Goal: Find specific page/section: Find specific page/section

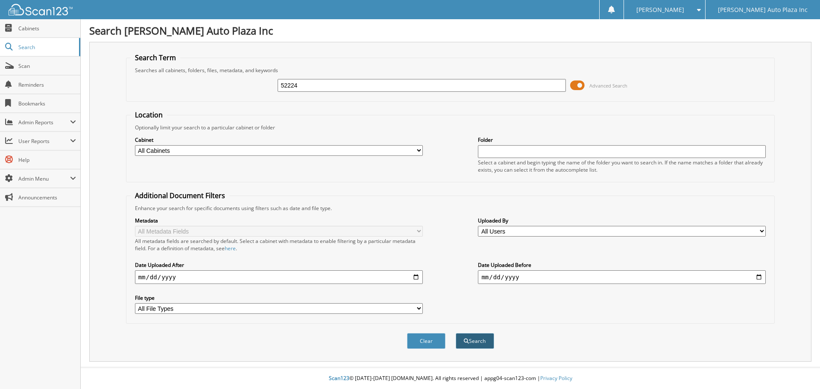
type input "52224"
click at [469, 344] on button "Search" at bounding box center [475, 341] width 38 height 16
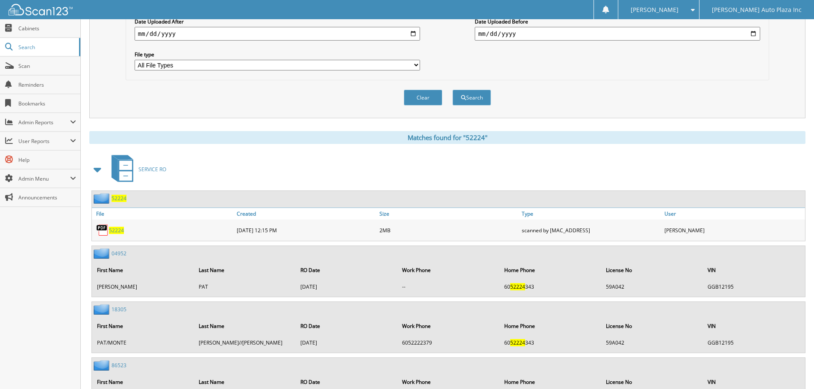
scroll to position [256, 0]
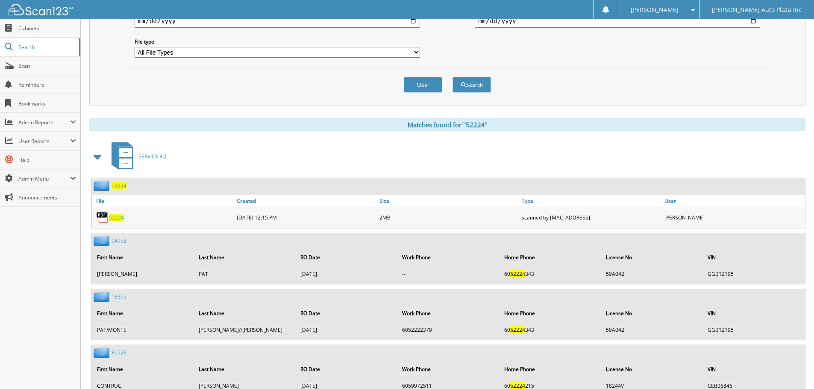
click at [116, 217] on span "52224" at bounding box center [116, 217] width 15 height 7
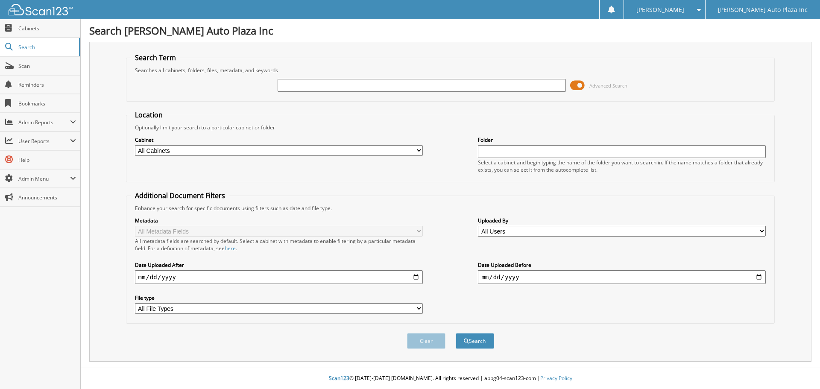
click at [320, 90] on input "text" at bounding box center [422, 85] width 288 height 13
type input "53322"
click at [456, 333] on button "Search" at bounding box center [475, 341] width 38 height 16
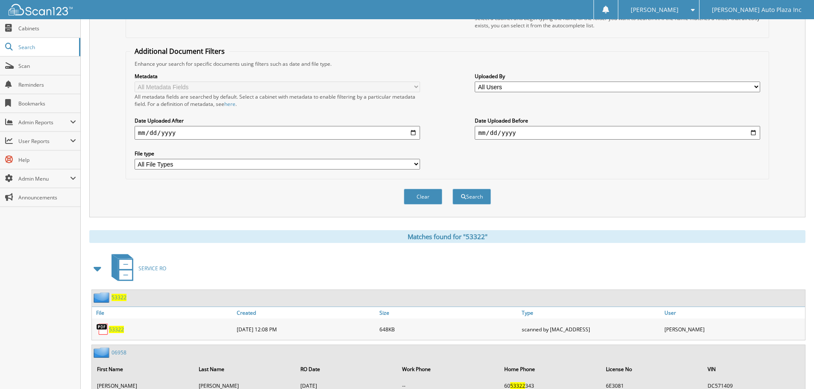
scroll to position [178, 0]
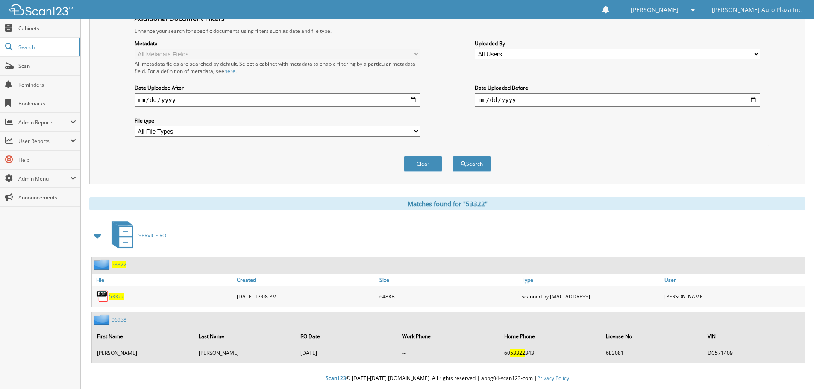
click at [115, 298] on span "53322" at bounding box center [116, 296] width 15 height 7
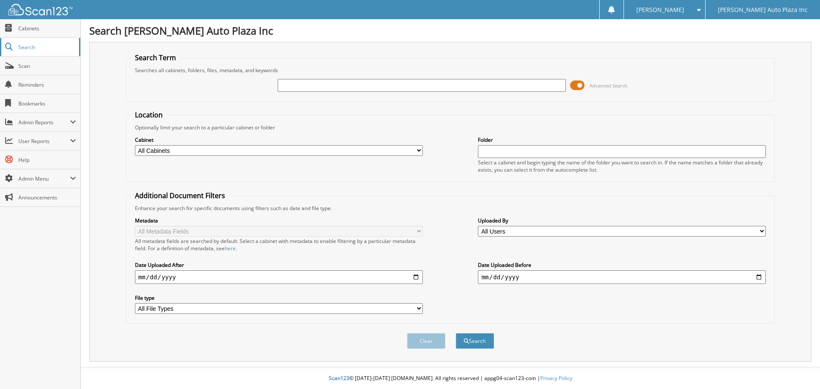
click at [36, 50] on span "Search" at bounding box center [46, 47] width 56 height 7
click at [288, 86] on input "text" at bounding box center [422, 85] width 288 height 13
type input "53322"
click at [456, 333] on button "Search" at bounding box center [475, 341] width 38 height 16
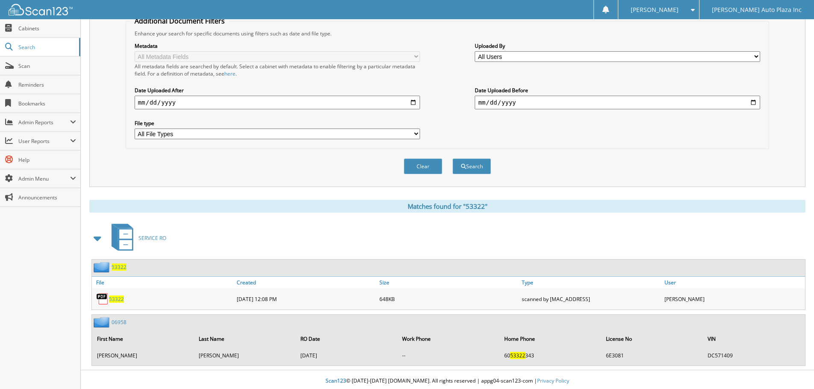
scroll to position [178, 0]
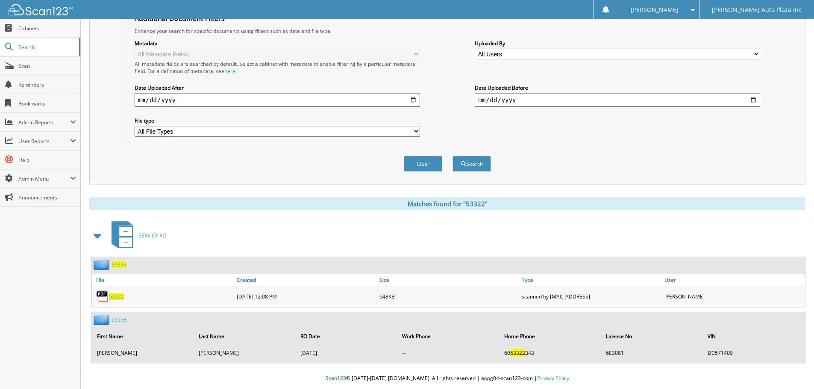
click at [116, 296] on span "53322" at bounding box center [116, 296] width 15 height 7
click at [114, 296] on span "53322" at bounding box center [116, 296] width 15 height 7
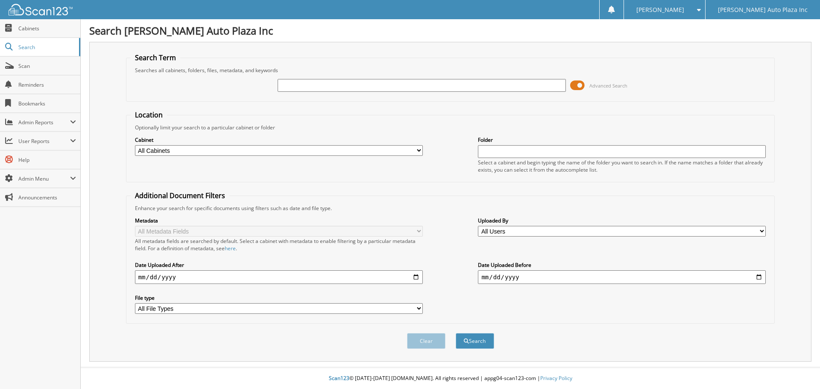
click at [328, 88] on input "text" at bounding box center [422, 85] width 288 height 13
type input "51826"
click at [456, 333] on button "Search" at bounding box center [475, 341] width 38 height 16
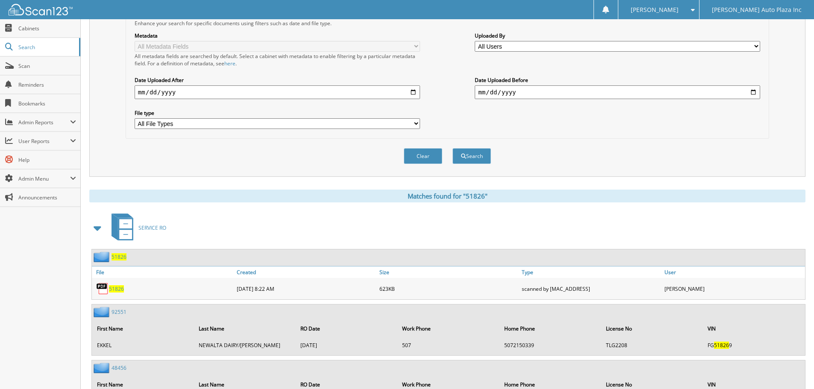
scroll to position [228, 0]
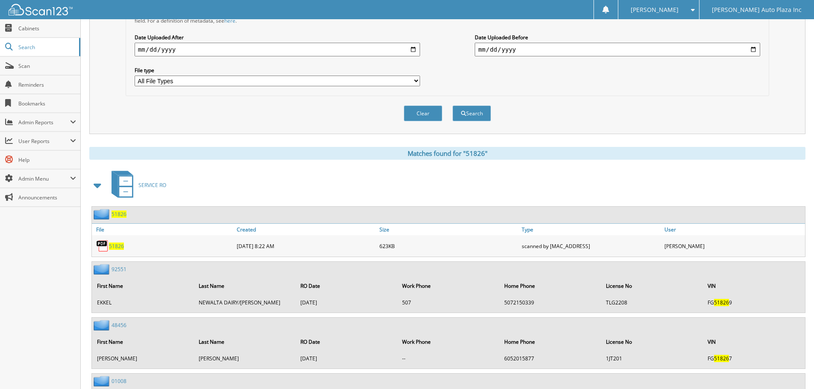
click at [115, 246] on span "51826" at bounding box center [116, 246] width 15 height 7
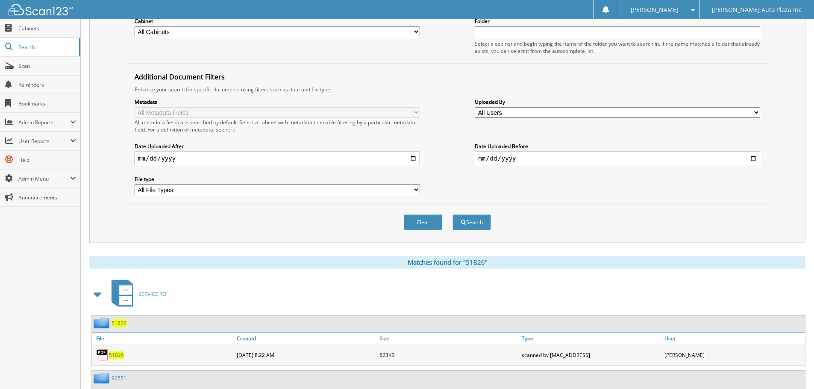
scroll to position [114, 0]
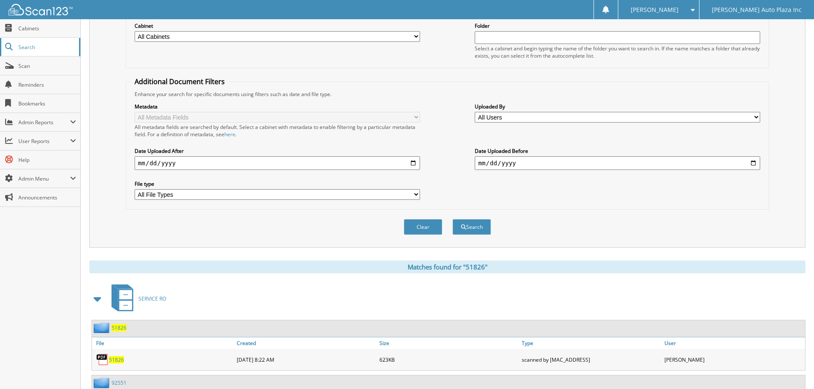
click at [25, 45] on span "Search" at bounding box center [46, 47] width 56 height 7
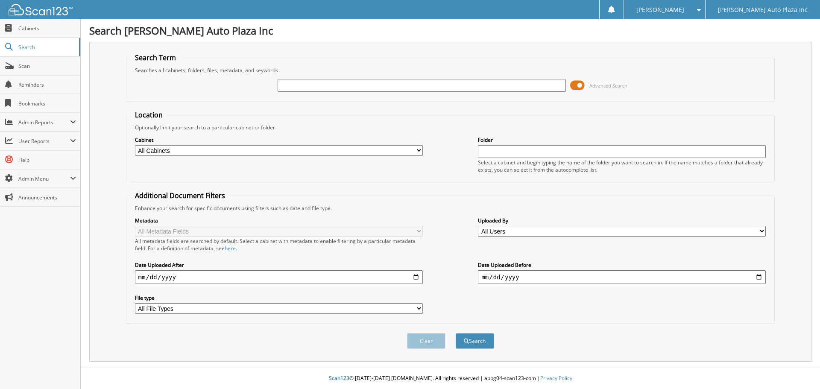
click at [291, 85] on input "text" at bounding box center [422, 85] width 288 height 13
type input "53322"
click at [456, 333] on button "Search" at bounding box center [475, 341] width 38 height 16
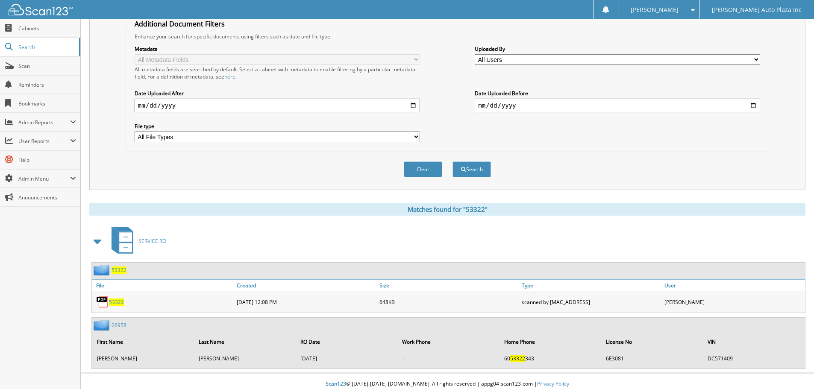
scroll to position [178, 0]
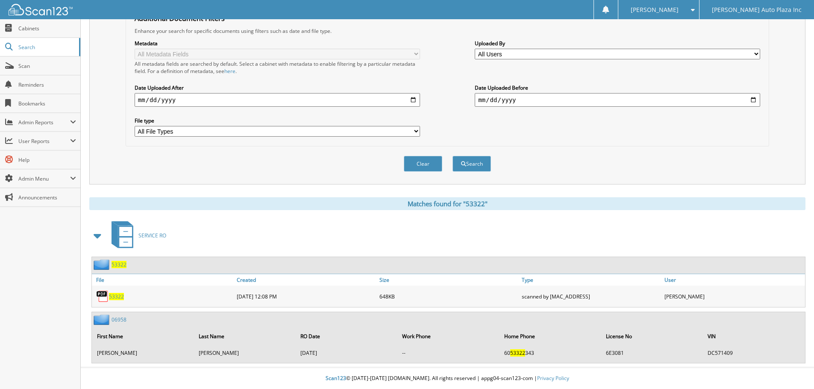
click at [121, 297] on span "53322" at bounding box center [116, 296] width 15 height 7
click at [35, 30] on span "Cabinets" at bounding box center [47, 28] width 58 height 7
